Goal: Task Accomplishment & Management: Manage account settings

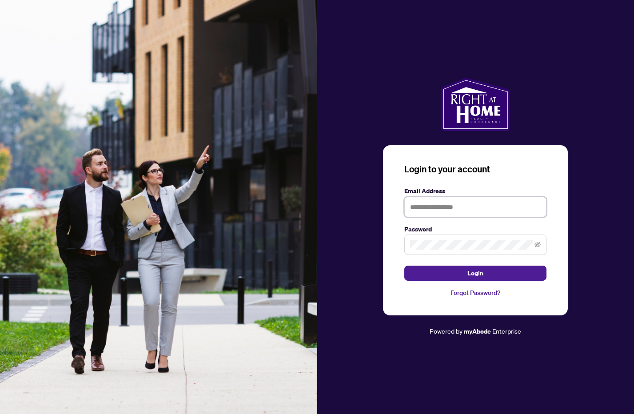
click at [442, 205] on input "text" at bounding box center [475, 207] width 142 height 20
type input "**********"
click at [404, 266] on button "Login" at bounding box center [475, 273] width 142 height 15
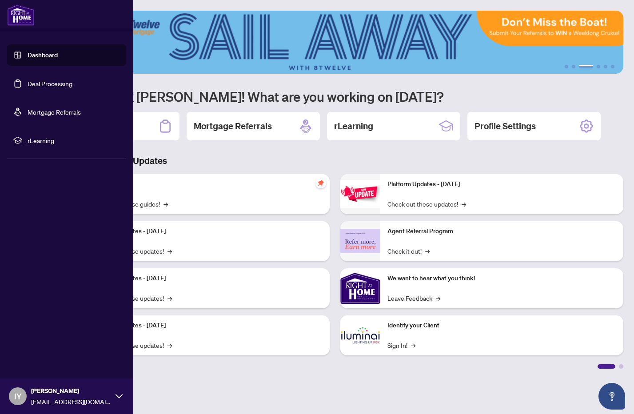
click at [28, 83] on link "Deal Processing" at bounding box center [50, 84] width 45 height 8
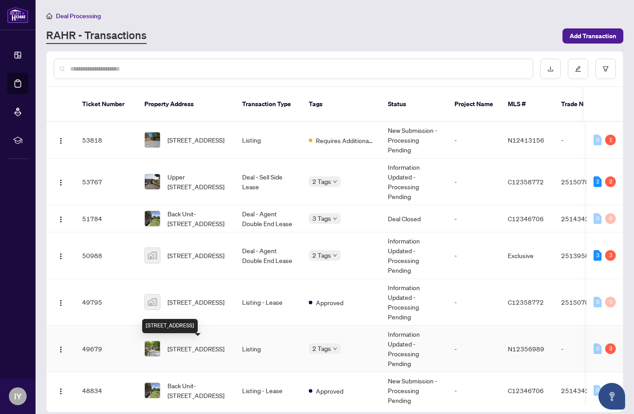
click at [205, 348] on span "[STREET_ADDRESS]" at bounding box center [195, 349] width 57 height 10
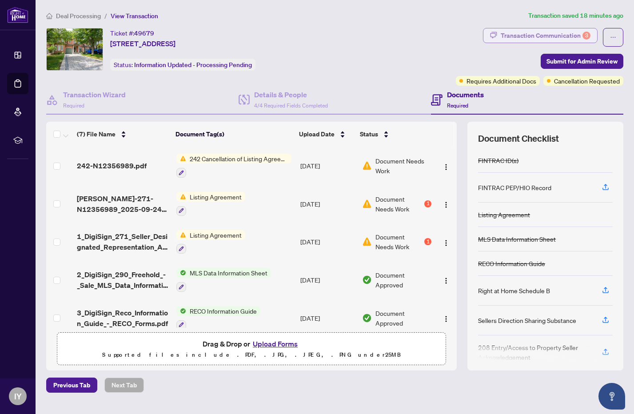
click at [554, 37] on div "Transaction Communication 3" at bounding box center [546, 35] width 90 height 14
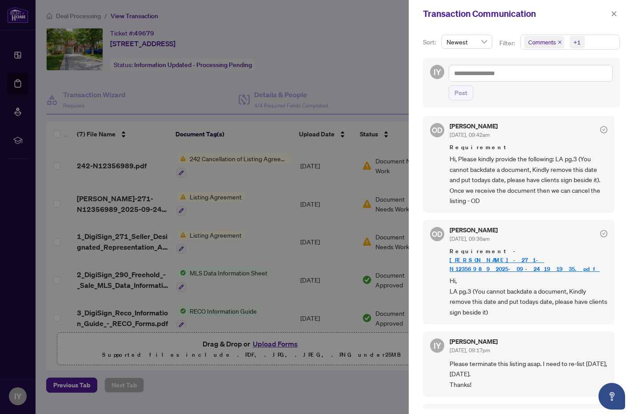
scroll to position [3, 0]
click at [19, 81] on div at bounding box center [317, 207] width 634 height 414
click at [613, 13] on icon "close" at bounding box center [614, 13] width 5 height 5
